Goal: Transaction & Acquisition: Book appointment/travel/reservation

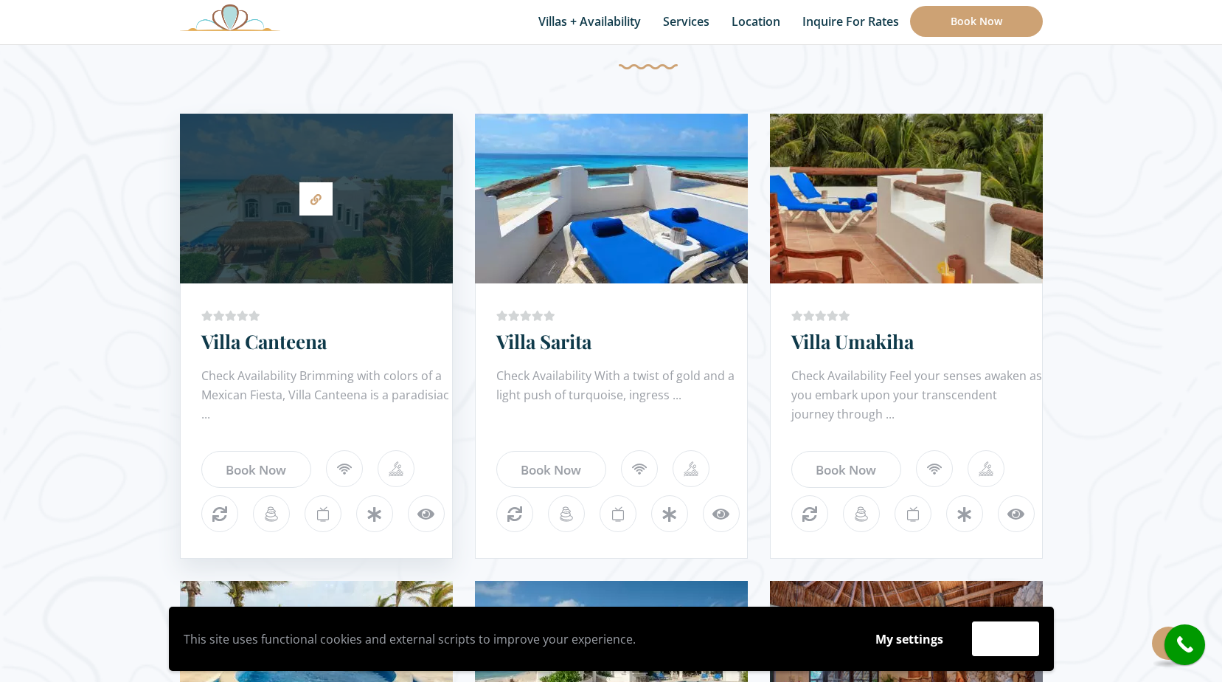
scroll to position [172, 0]
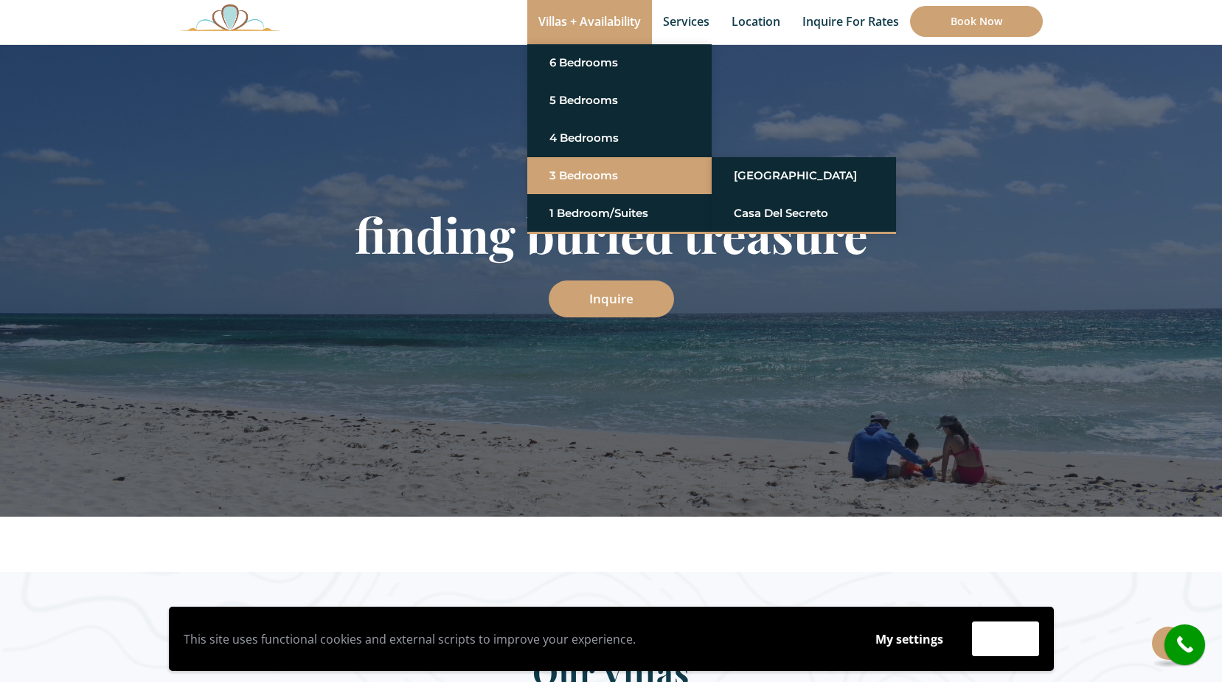
click at [575, 183] on link "3 Bedrooms" at bounding box center [620, 175] width 140 height 27
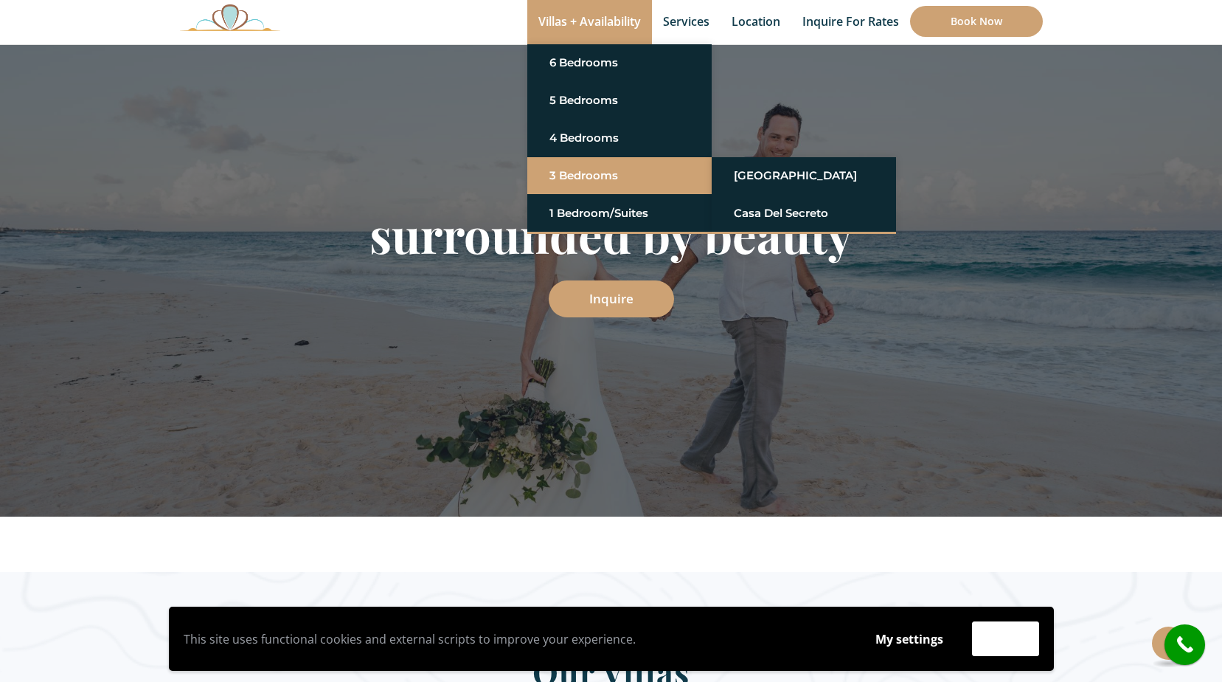
click at [566, 176] on link "3 Bedrooms" at bounding box center [620, 175] width 140 height 27
click at [580, 169] on link "3 Bedrooms" at bounding box center [620, 175] width 140 height 27
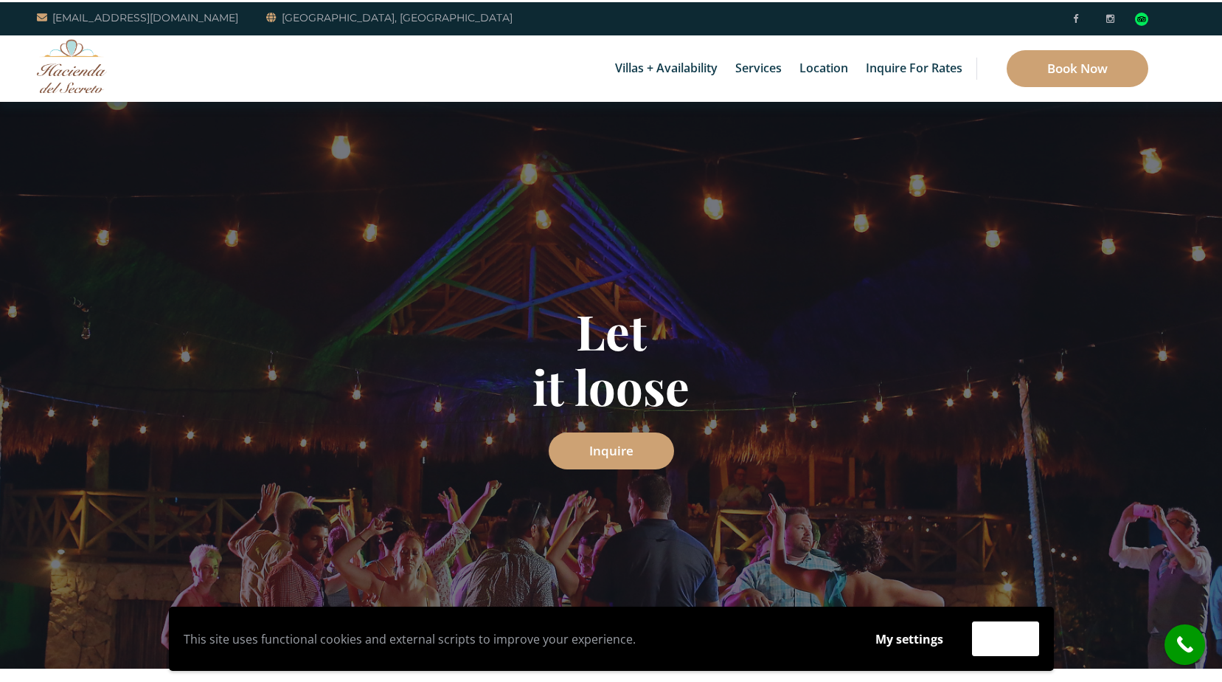
scroll to position [0, 0]
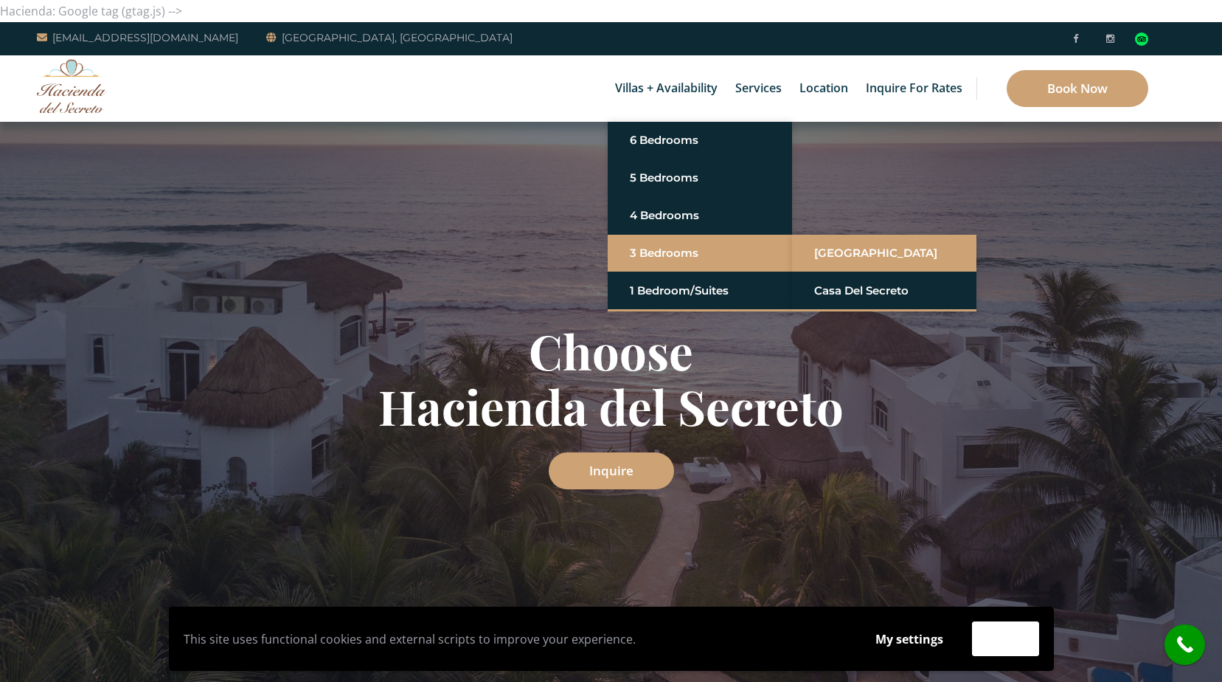
click at [845, 252] on link "[GEOGRAPHIC_DATA]" at bounding box center [884, 253] width 140 height 27
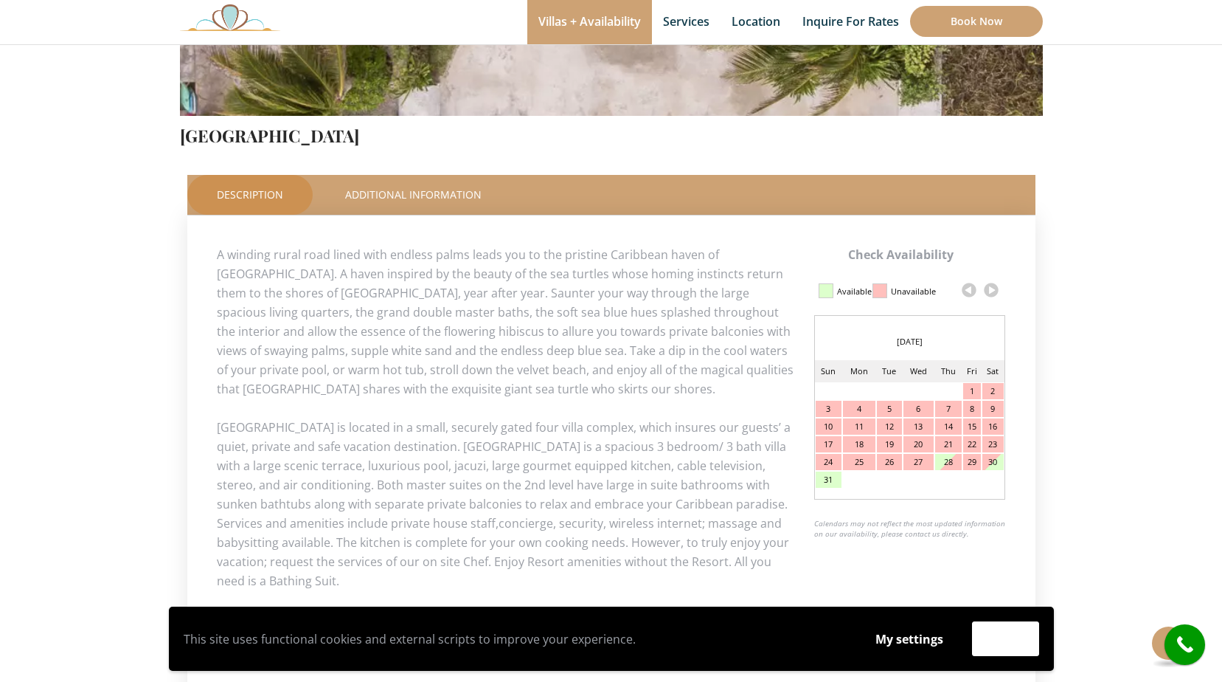
scroll to position [688, 0]
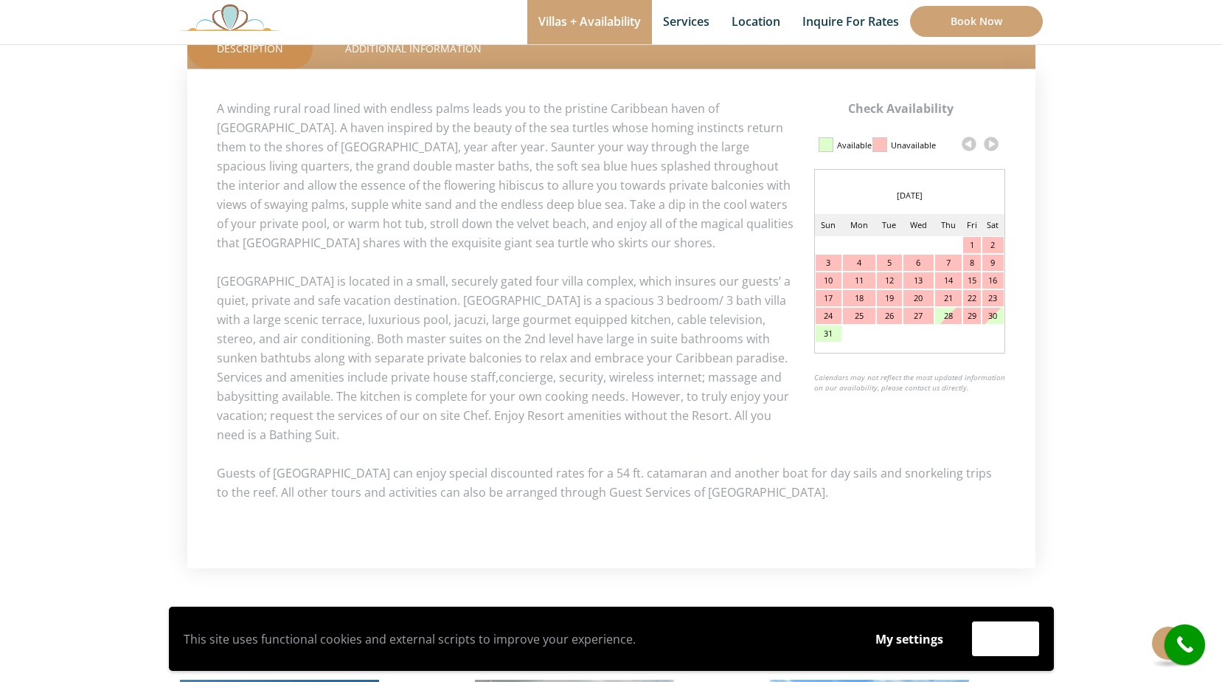
click at [997, 145] on link at bounding box center [991, 144] width 22 height 22
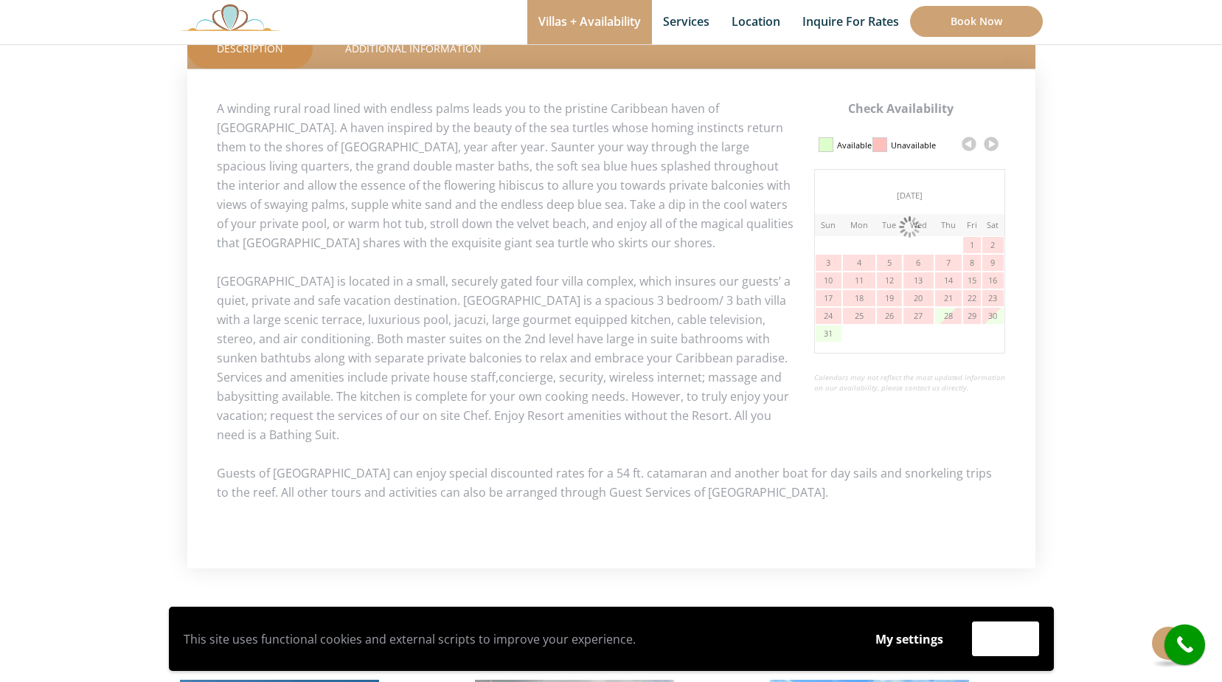
click at [997, 145] on link at bounding box center [991, 144] width 22 height 22
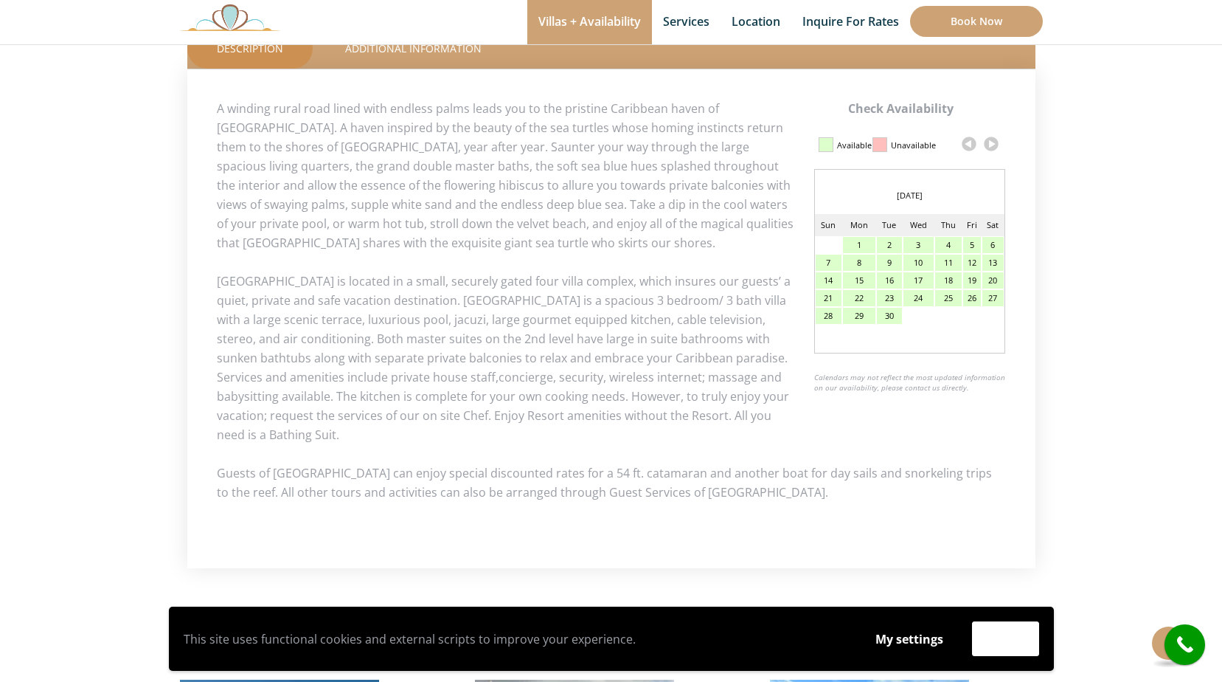
click at [997, 145] on link at bounding box center [991, 144] width 22 height 22
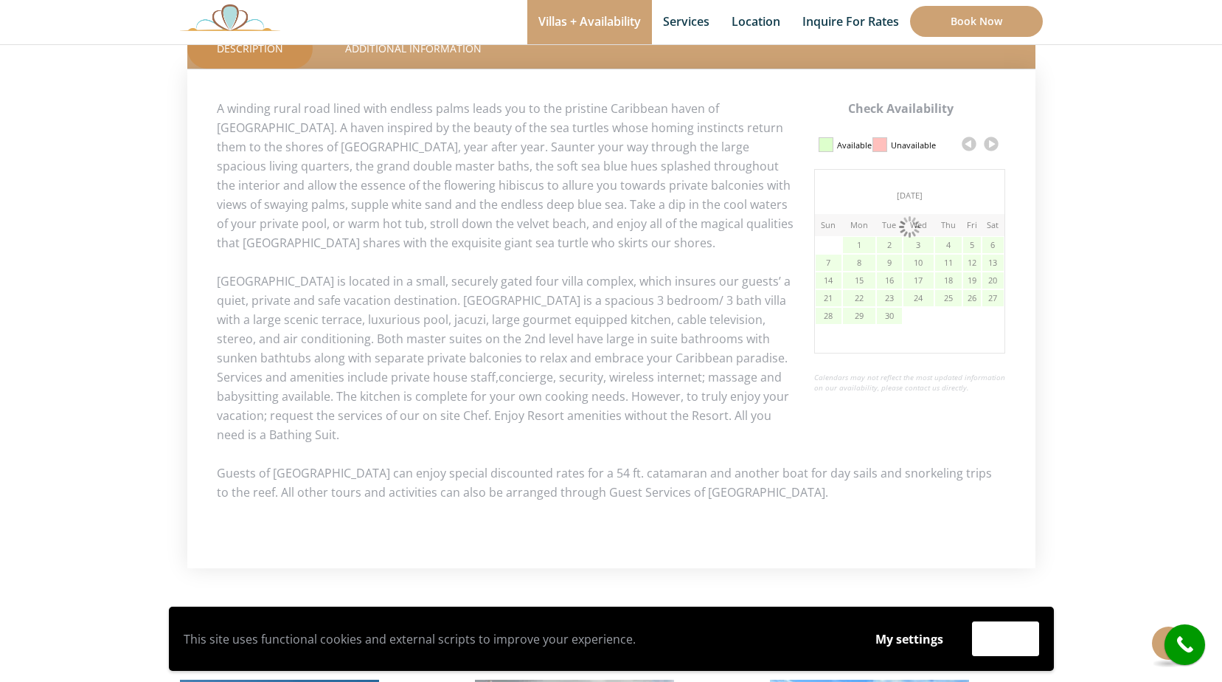
click at [997, 145] on link at bounding box center [991, 144] width 22 height 22
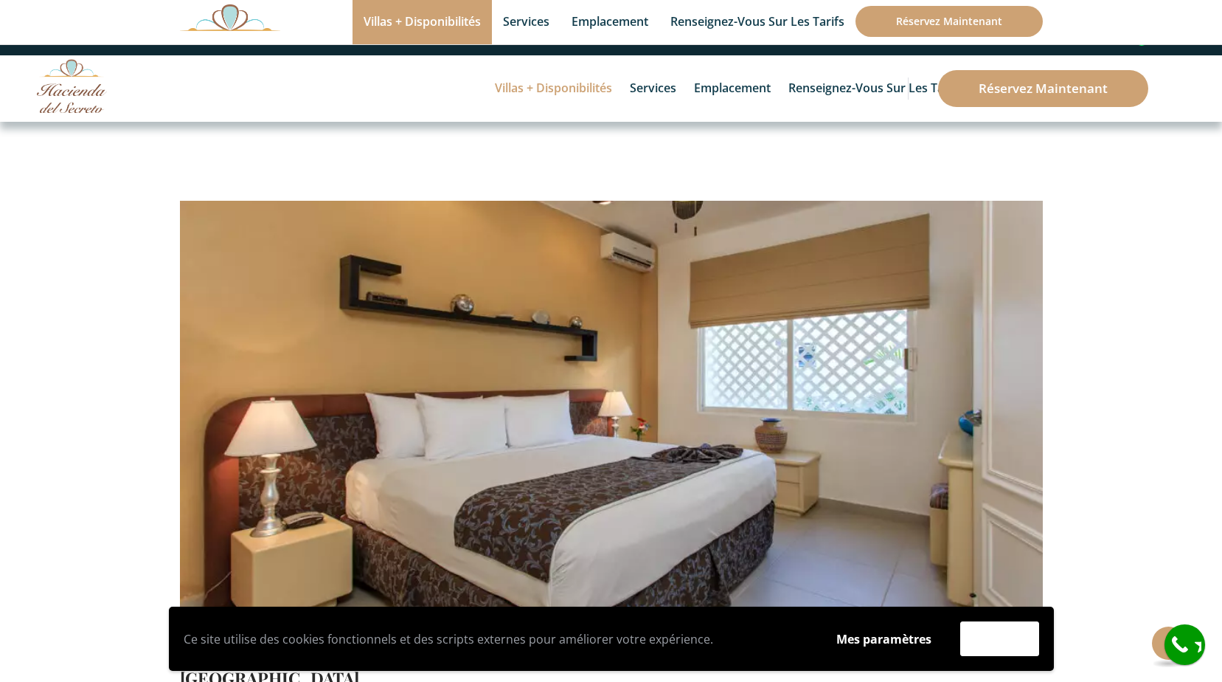
scroll to position [172, 0]
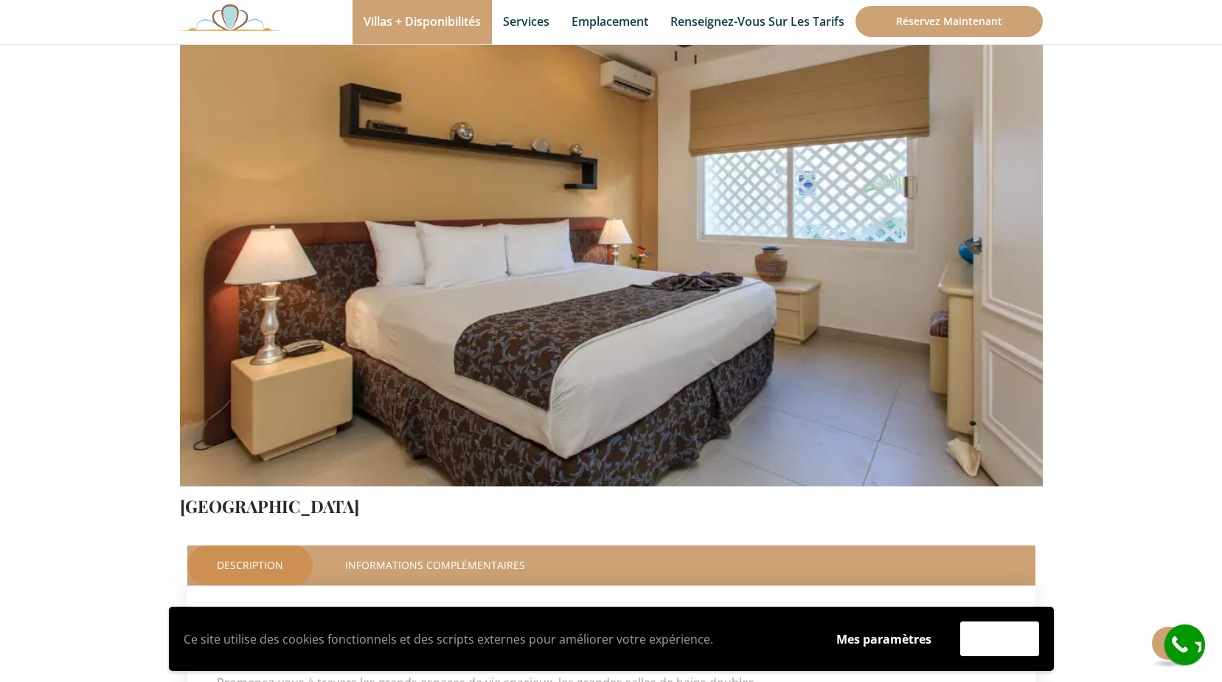
click at [1000, 253] on img at bounding box center [611, 201] width 863 height 575
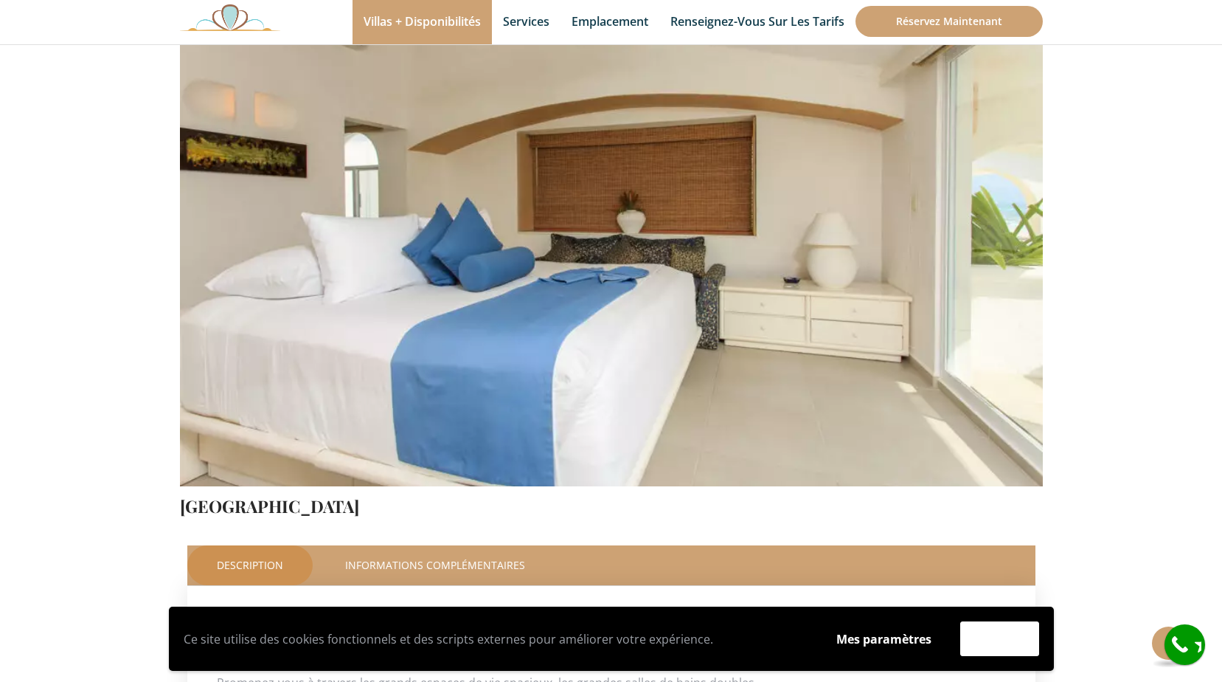
click at [865, 281] on img at bounding box center [611, 201] width 863 height 575
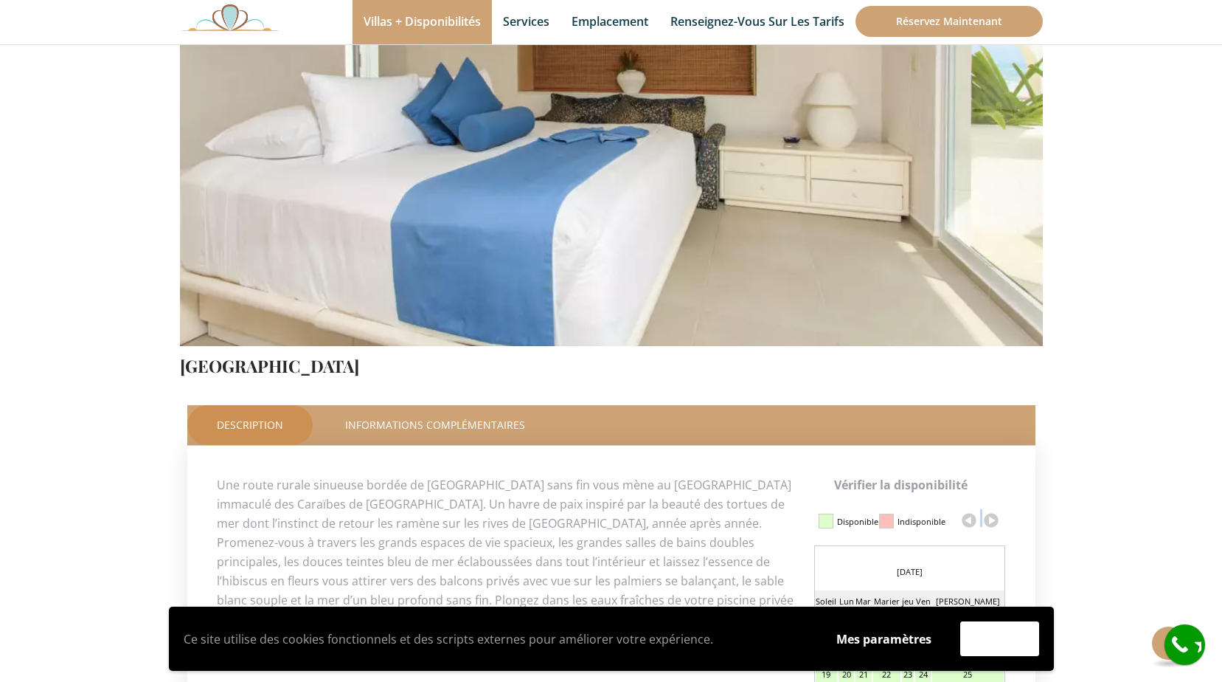
scroll to position [344, 0]
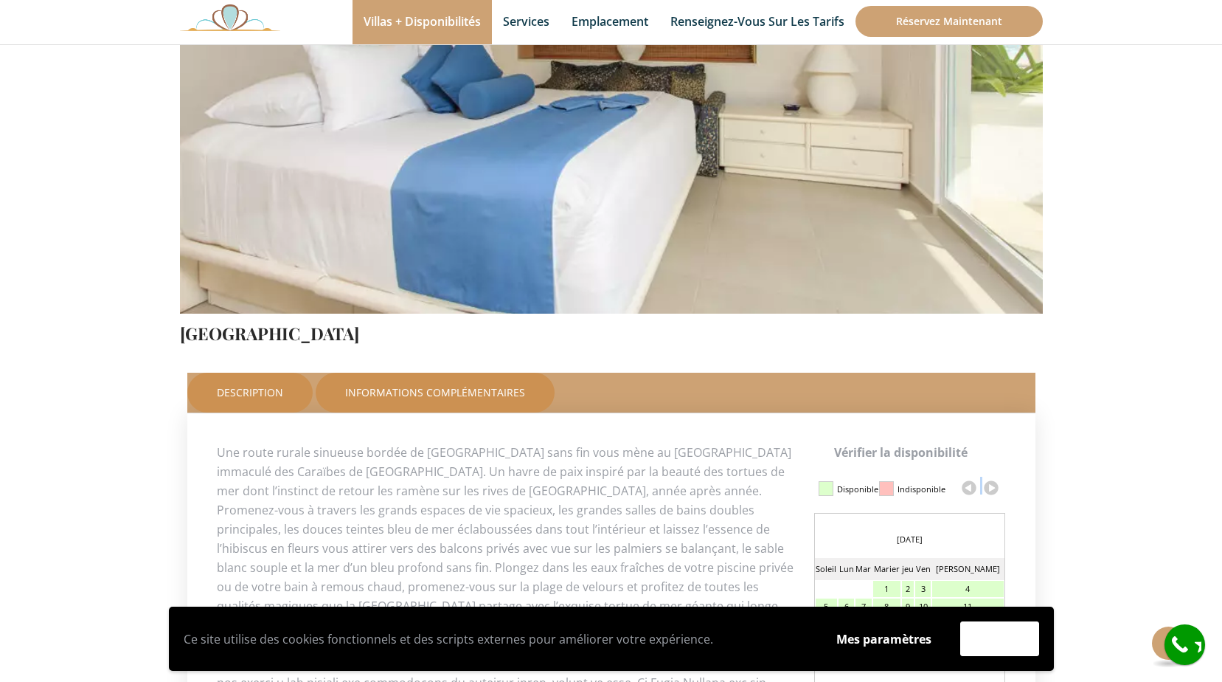
click at [474, 391] on link "Informations complémentaires" at bounding box center [435, 392] width 239 height 40
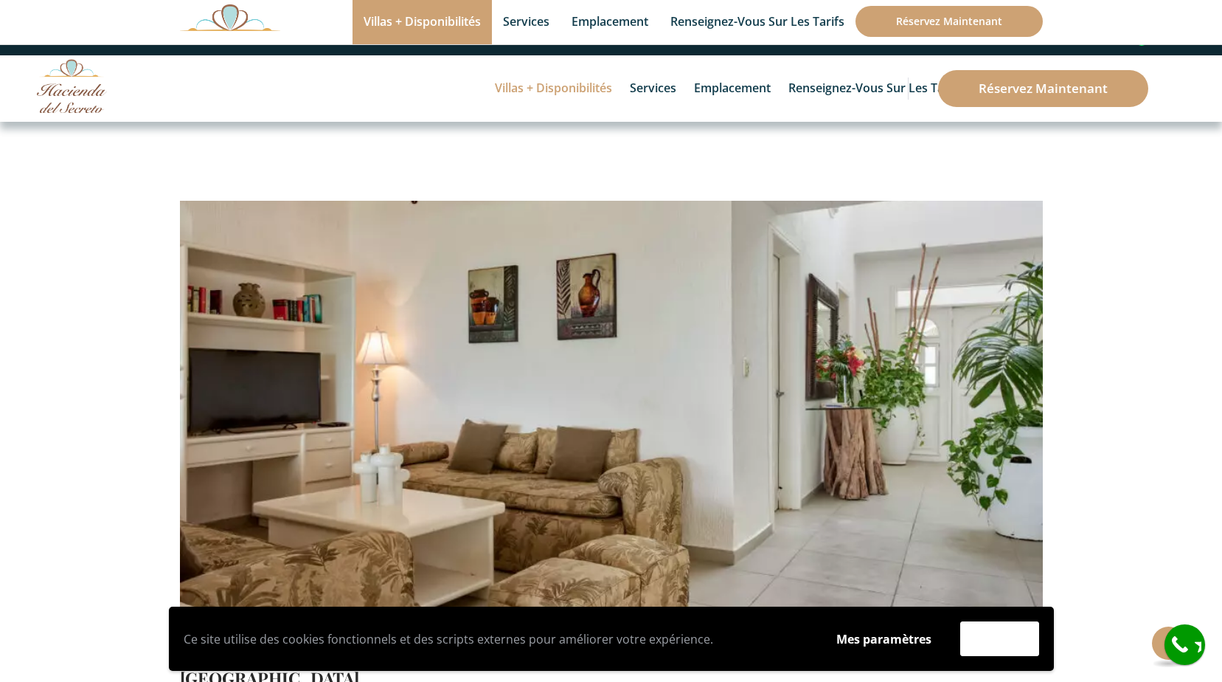
scroll to position [172, 0]
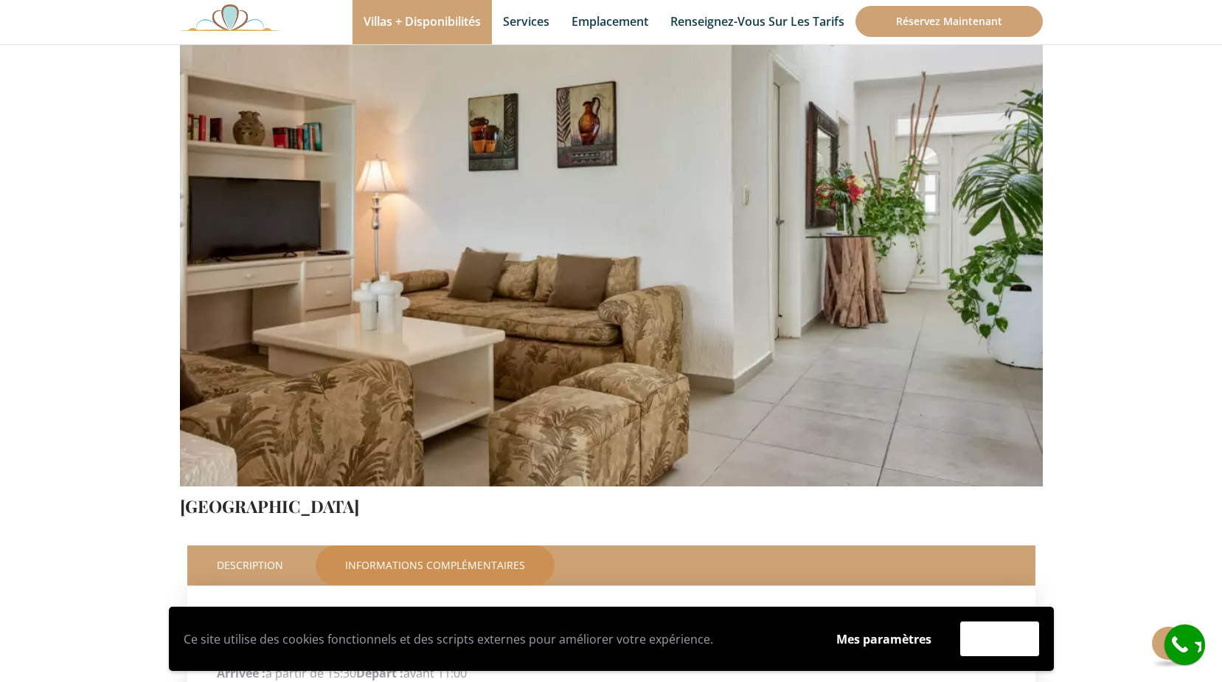
drag, startPoint x: 907, startPoint y: 381, endPoint x: 881, endPoint y: 382, distance: 25.9
click at [905, 381] on img at bounding box center [611, 201] width 863 height 575
click at [883, 392] on img at bounding box center [611, 201] width 863 height 575
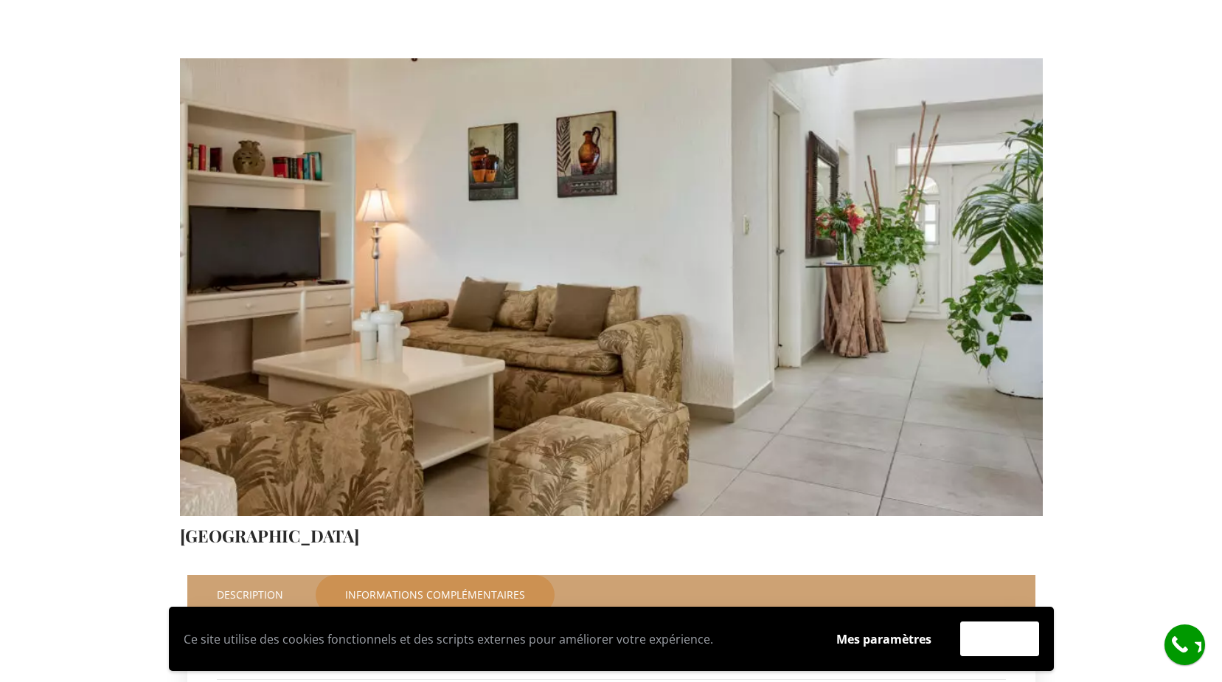
scroll to position [0, 0]
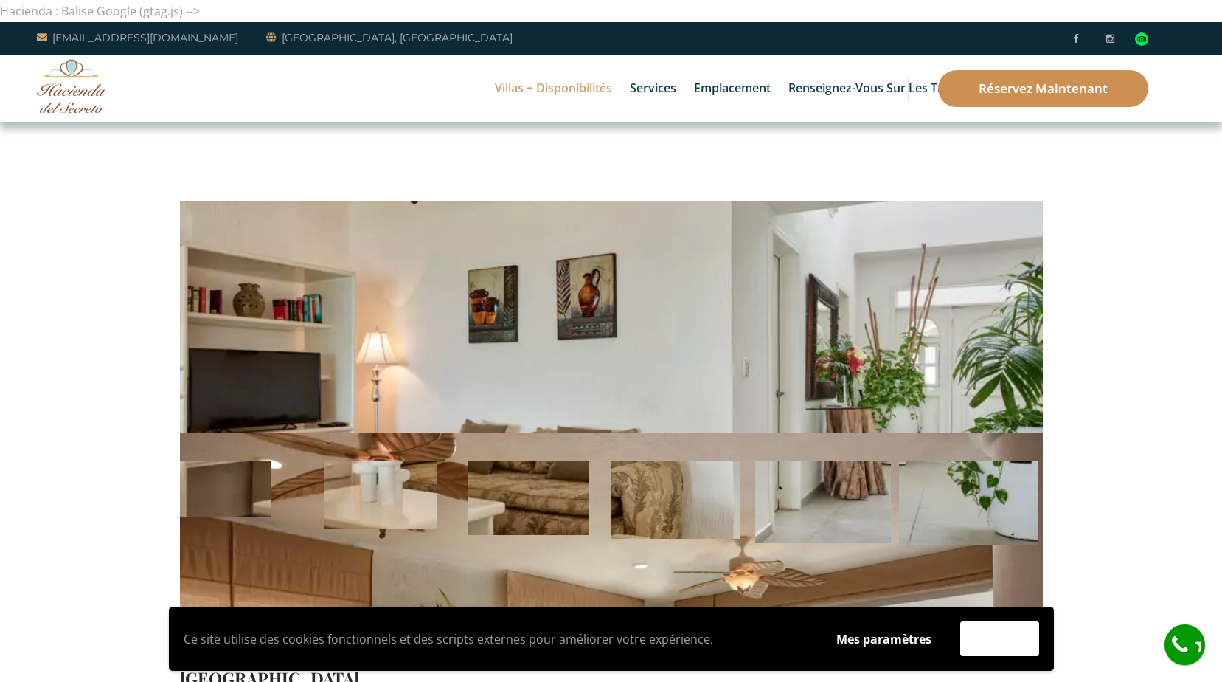
click at [1034, 86] on link "Réservez maintenant" at bounding box center [1043, 88] width 210 height 37
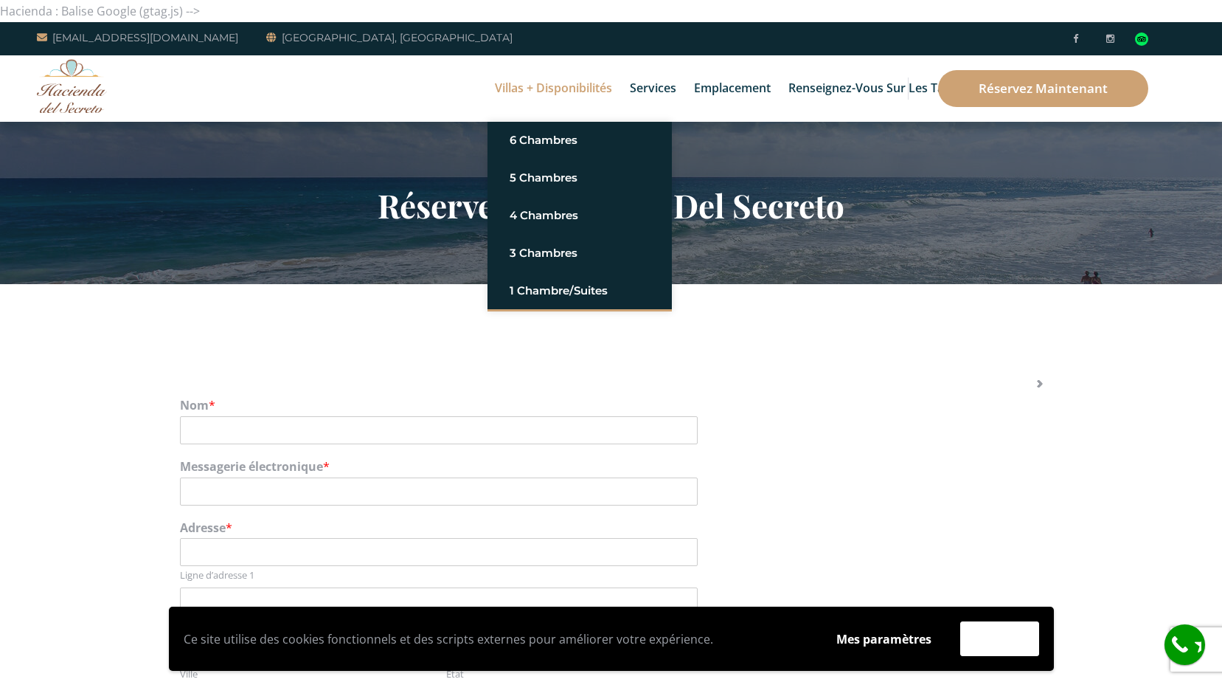
click at [517, 85] on link "Villas + Disponibilités" at bounding box center [554, 88] width 132 height 66
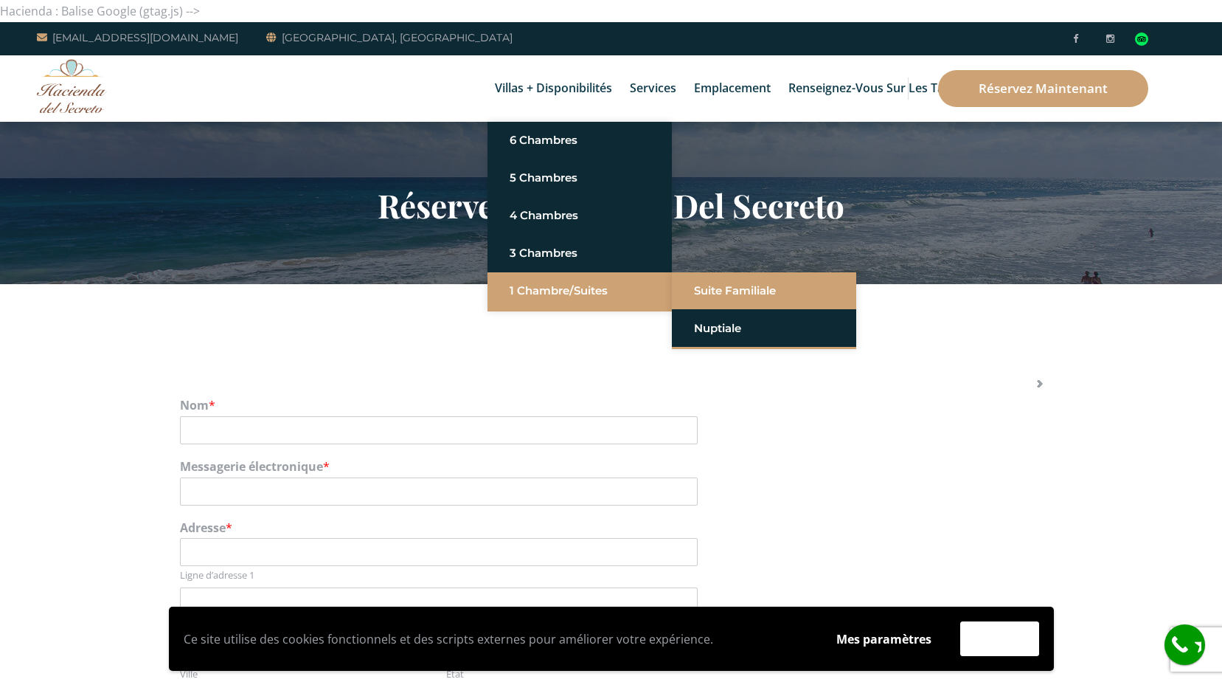
click at [724, 295] on link "Suite Familiale" at bounding box center [764, 290] width 140 height 27
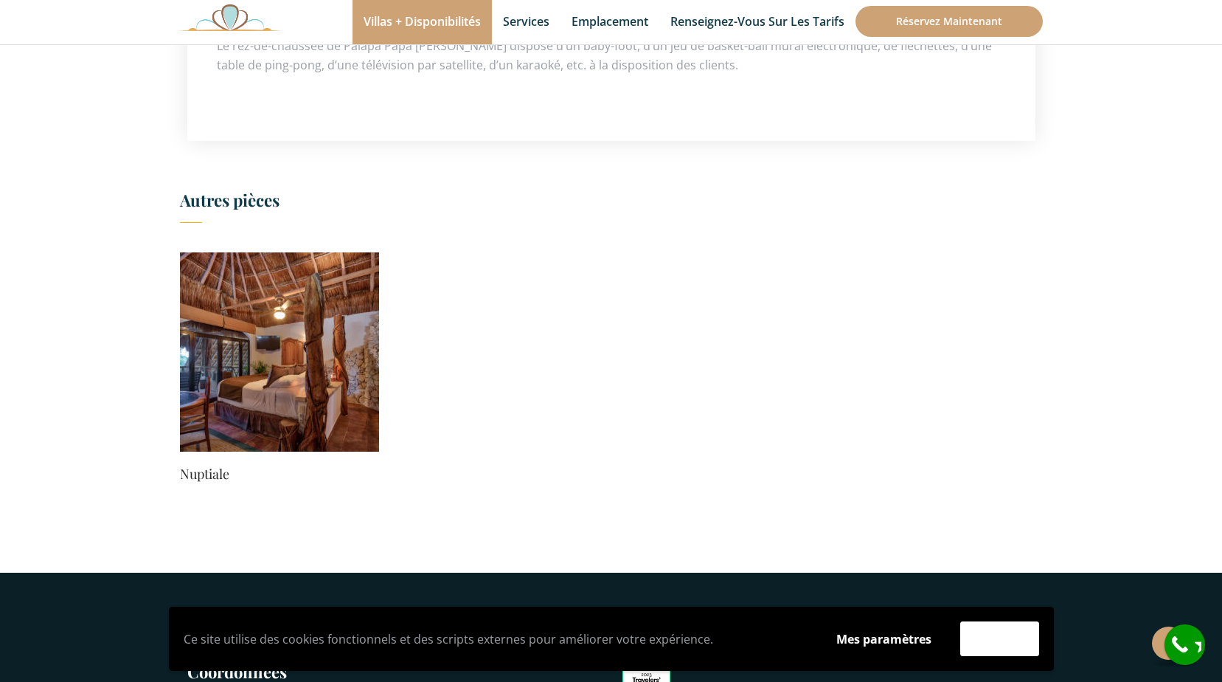
scroll to position [861, 0]
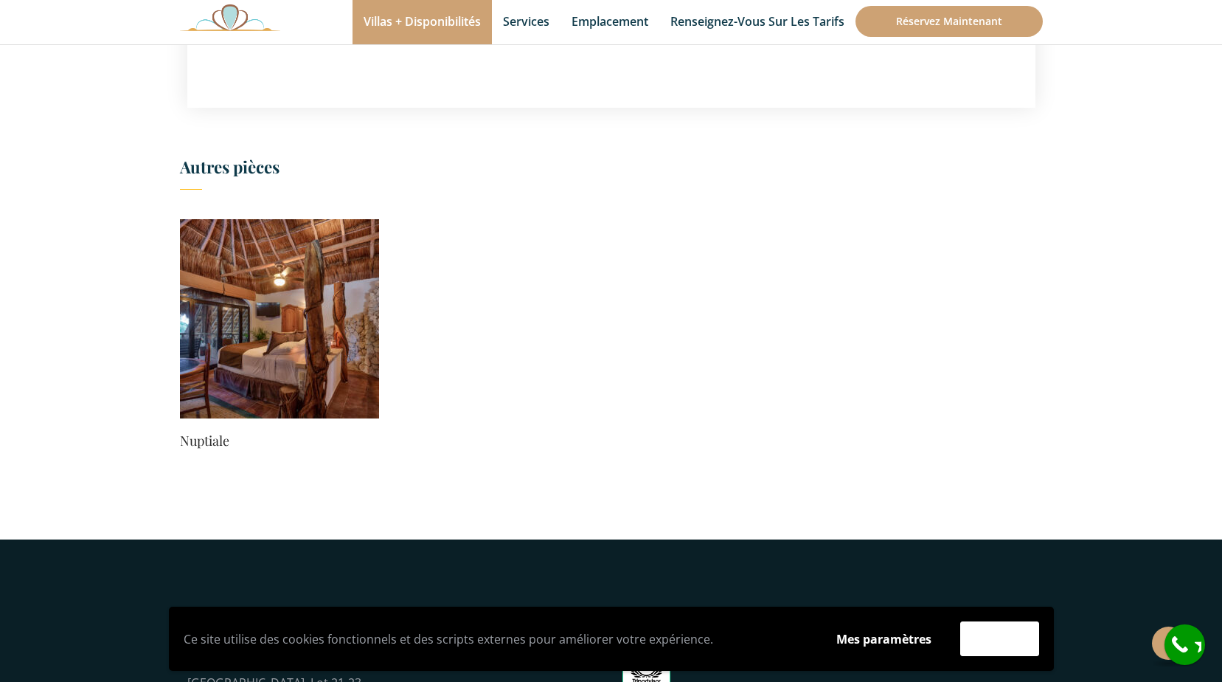
click at [291, 375] on img at bounding box center [279, 318] width 199 height 199
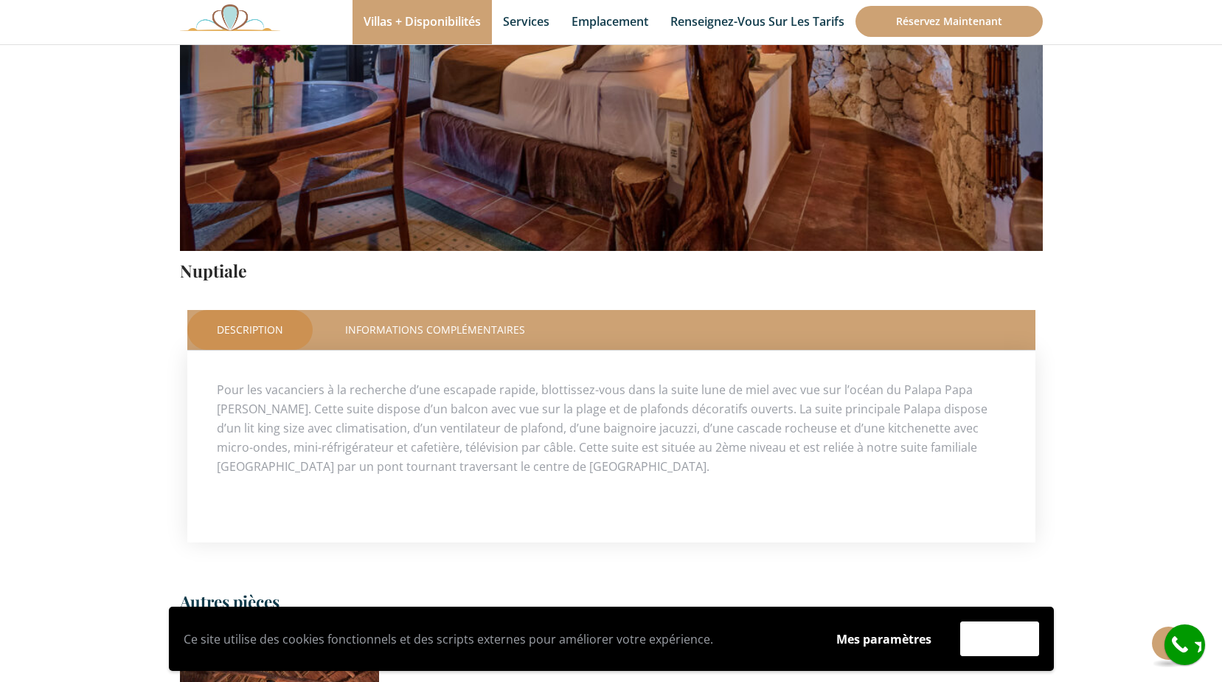
scroll to position [172, 0]
